Goal: Transaction & Acquisition: Purchase product/service

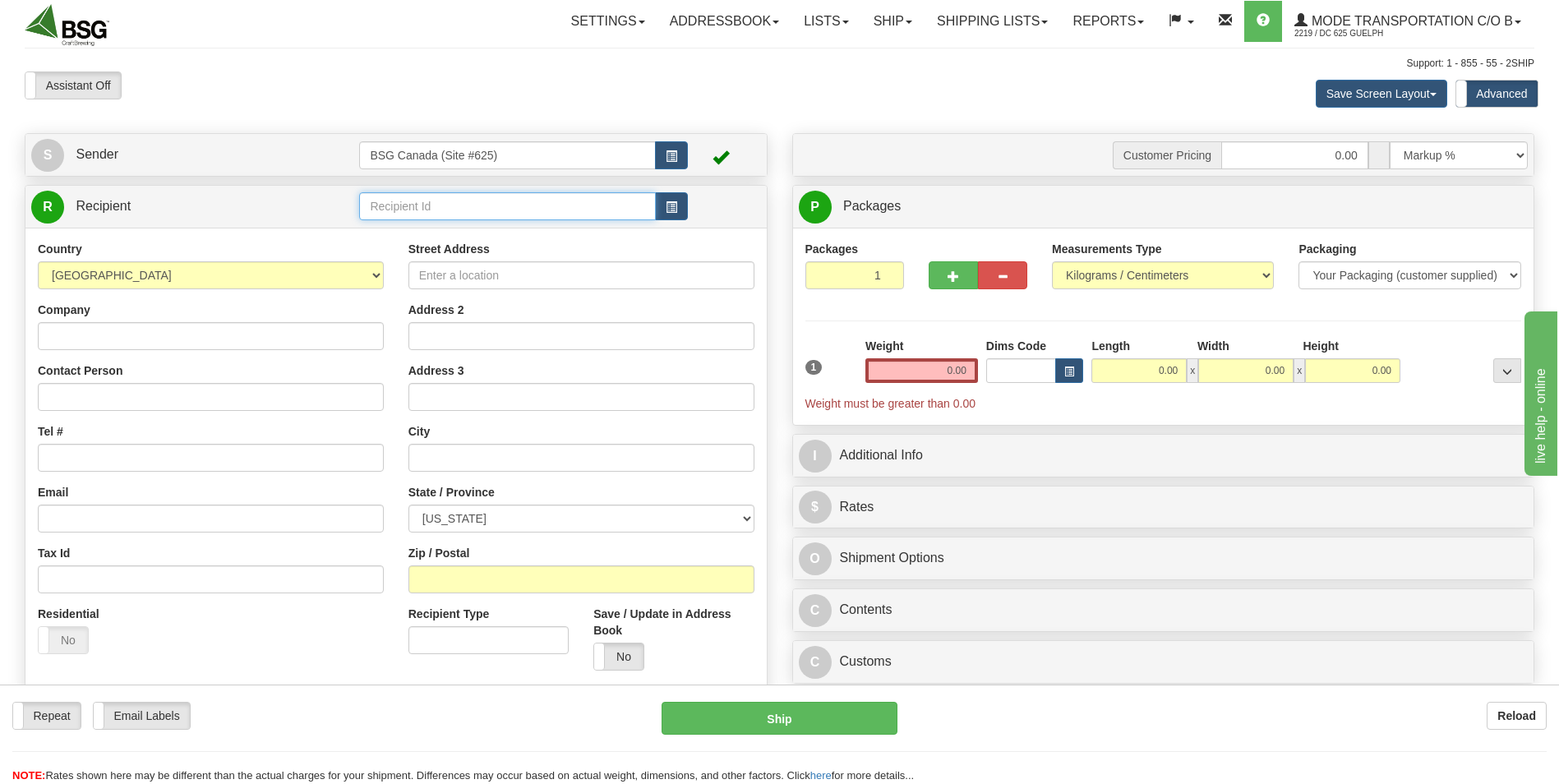
click at [499, 197] on input "text" at bounding box center [507, 205] width 296 height 28
click at [413, 238] on div "LEFT FIELD" at bounding box center [503, 231] width 280 height 18
type input "LEFT FIELD"
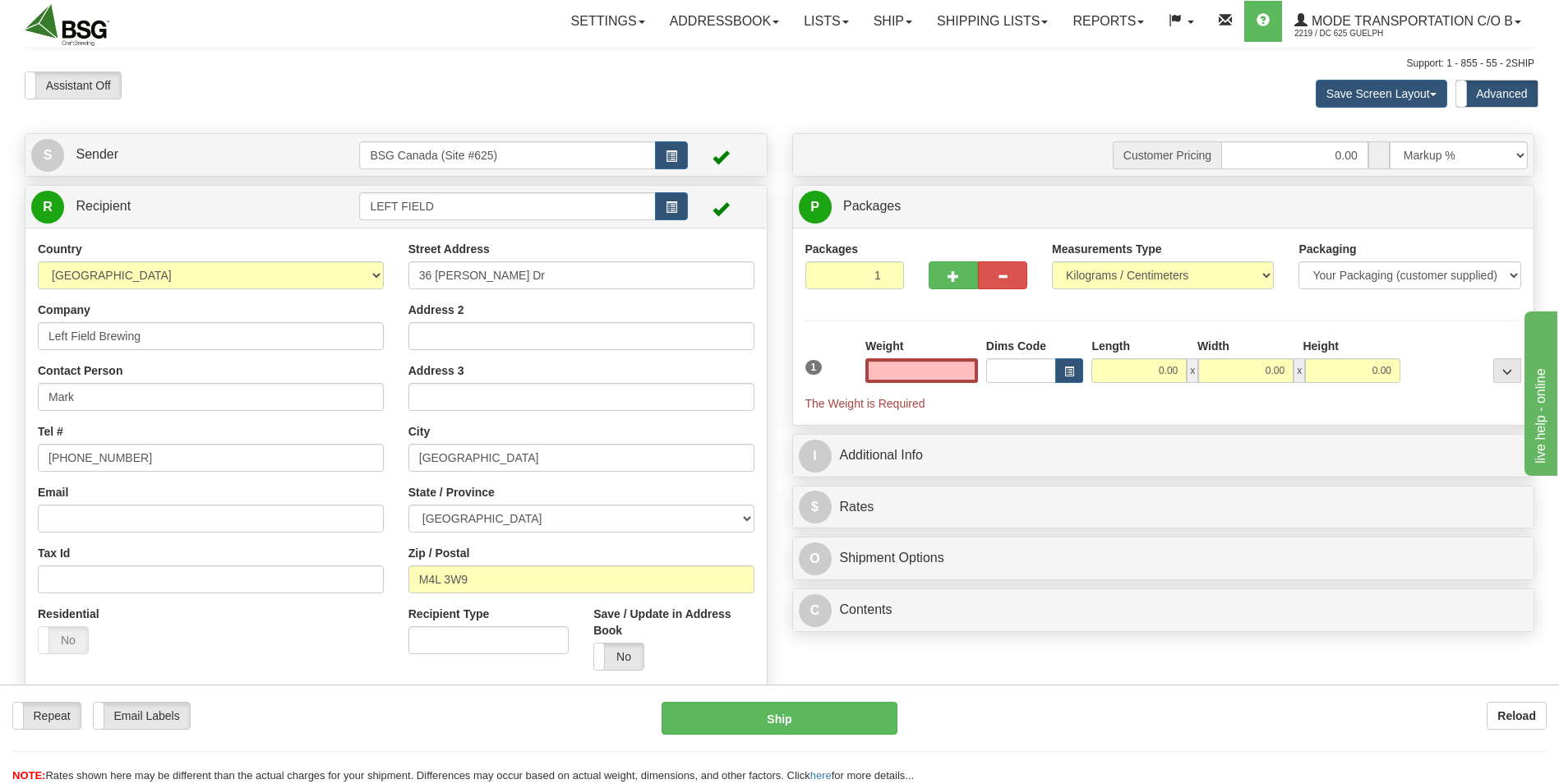
type input "0.00"
click at [950, 370] on input "0.00" at bounding box center [922, 371] width 113 height 25
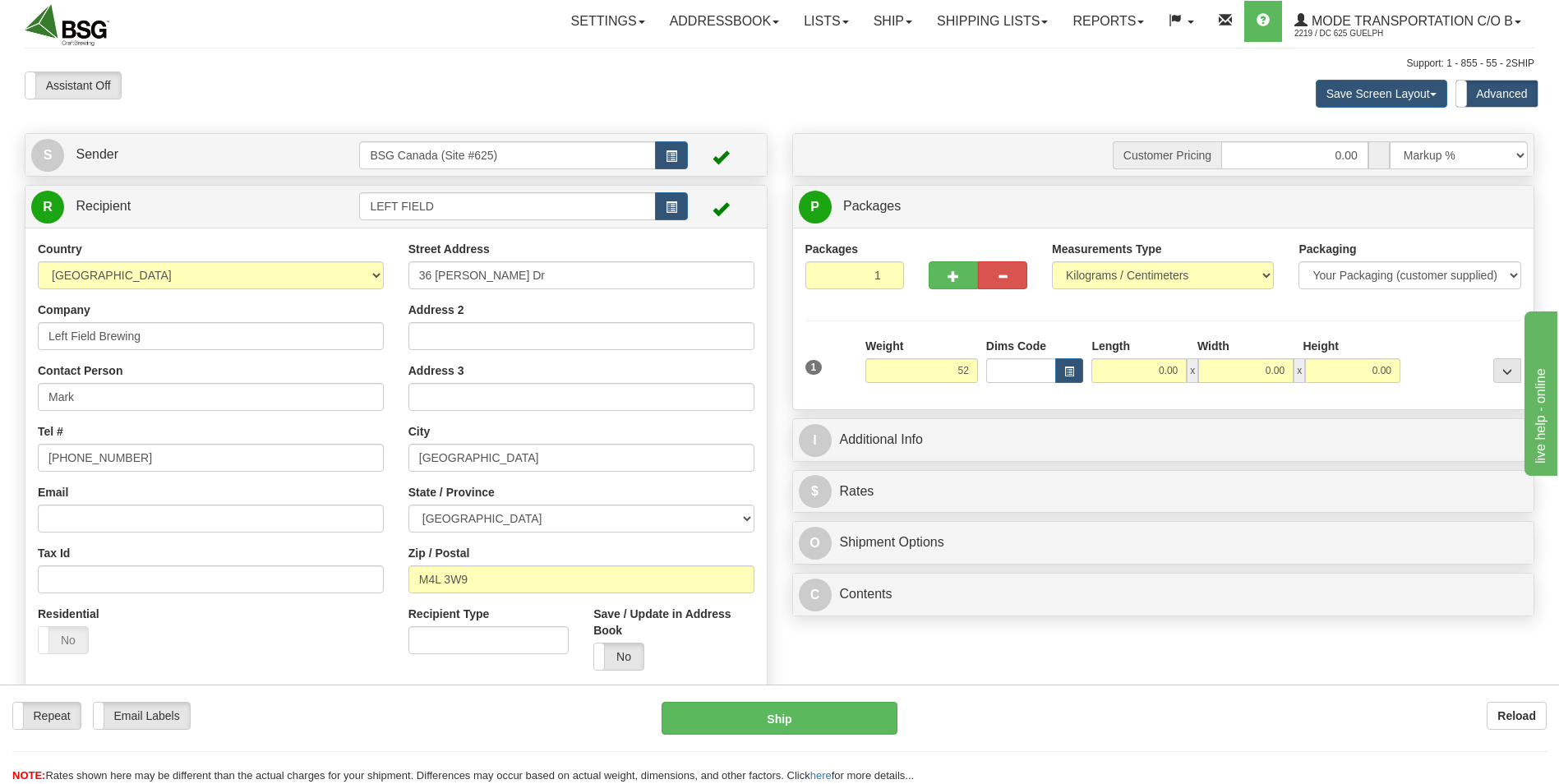
type input "52.00"
click at [858, 316] on div "Packages 1 1 Measurements Type" at bounding box center [1164, 318] width 716 height 156
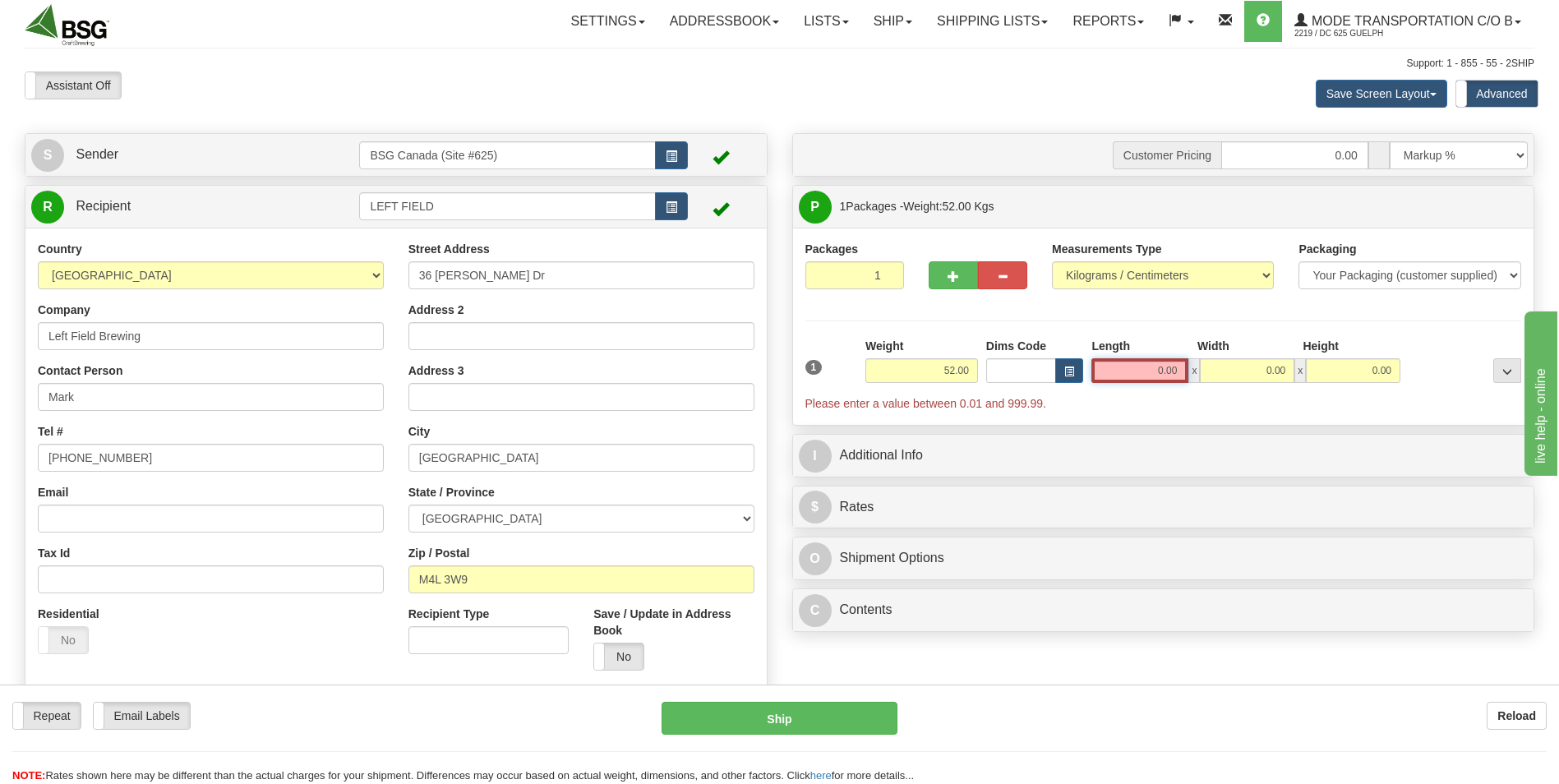
click at [1155, 365] on input "0.00" at bounding box center [1139, 371] width 96 height 25
type input "10.00"
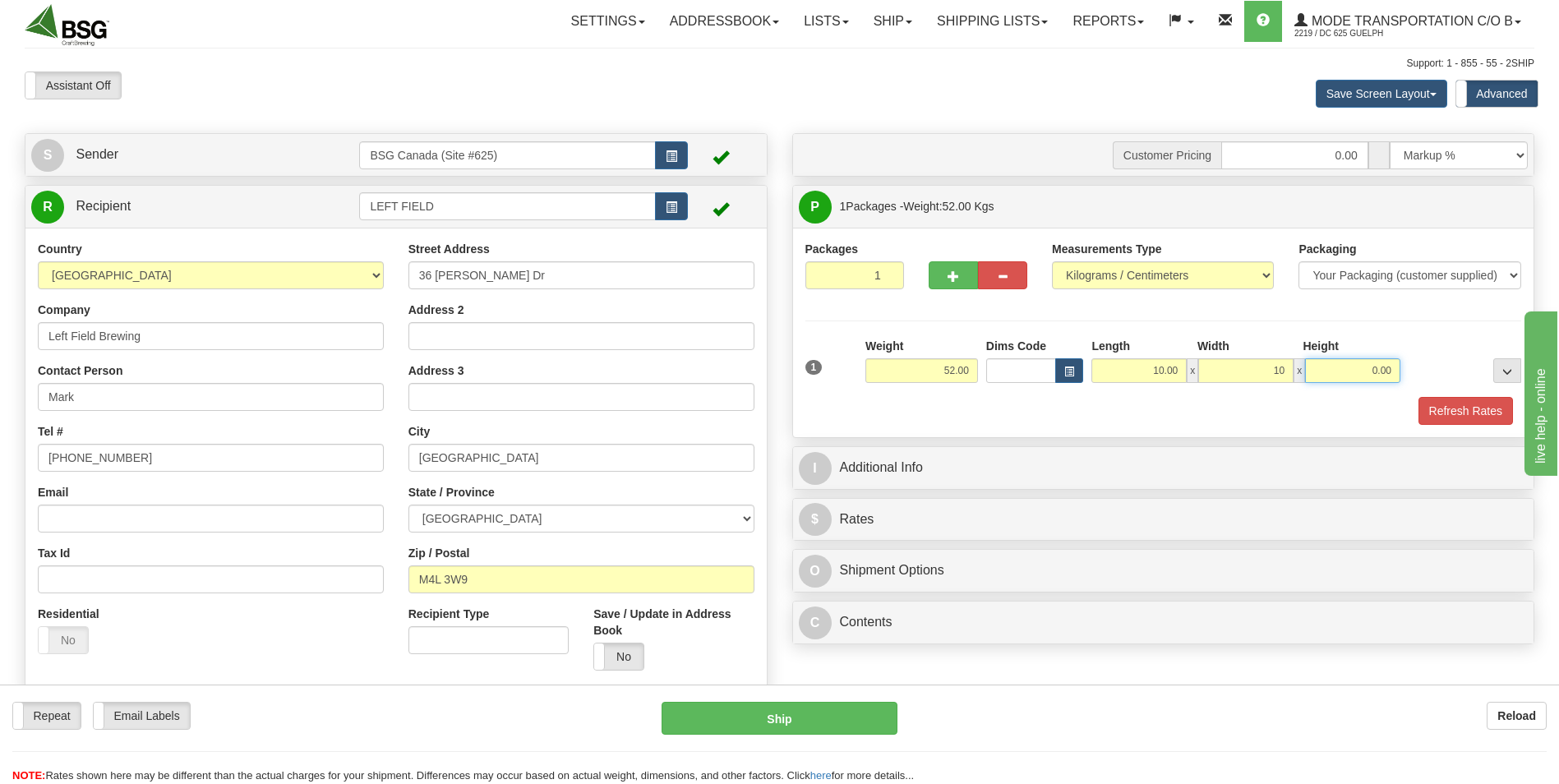
type input "10.00"
click at [956, 265] on button "button" at bounding box center [953, 275] width 50 height 28
type input "2"
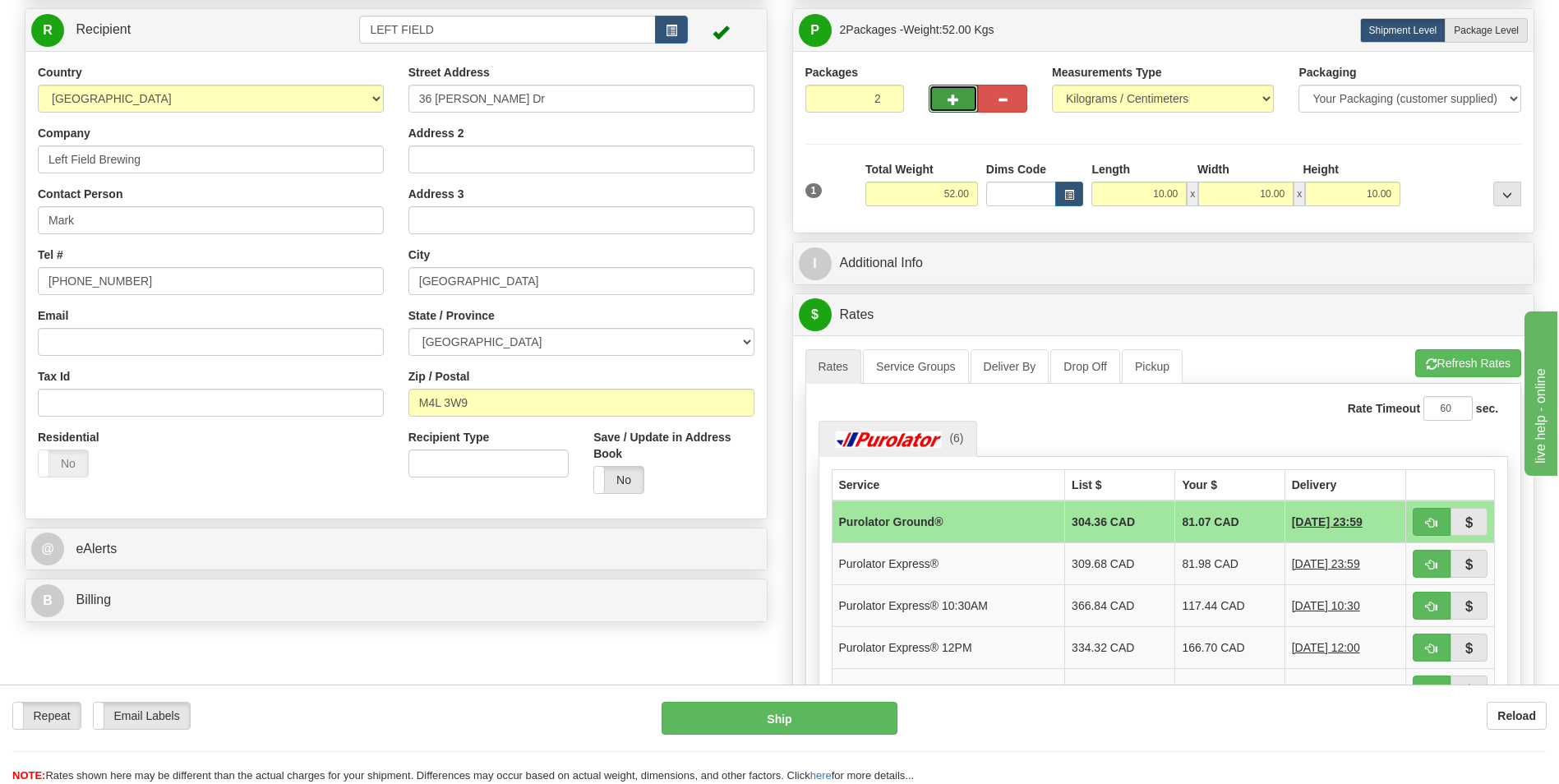
scroll to position [328, 0]
